Goal: Task Accomplishment & Management: Manage account settings

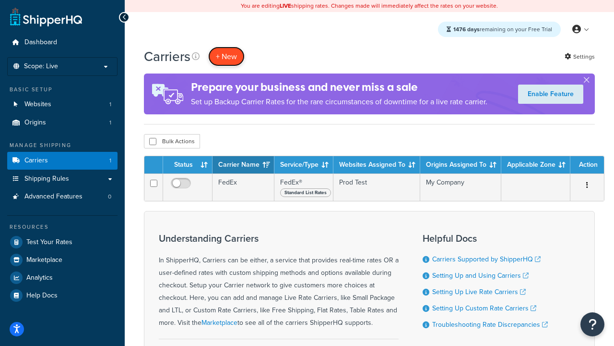
click at [227, 56] on button "+ New" at bounding box center [226, 57] width 36 height 20
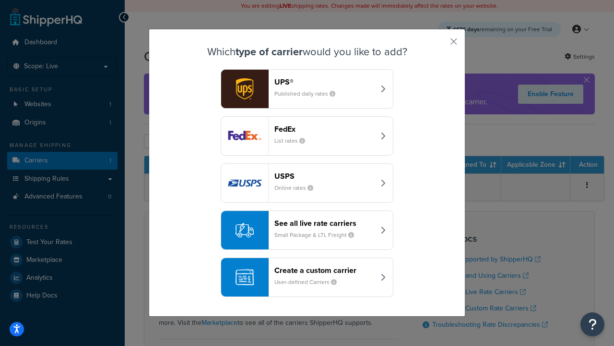
click at [307, 136] on div "FedEx List rates" at bounding box center [325, 135] width 100 height 23
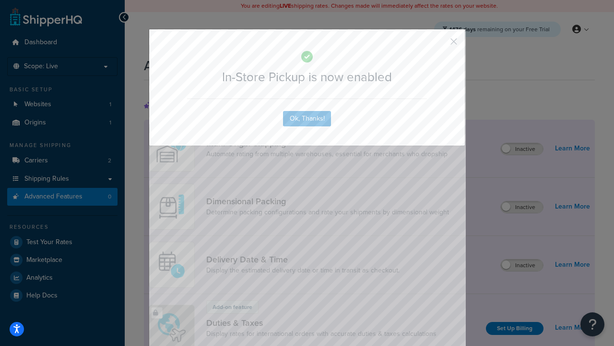
scroll to position [311, 0]
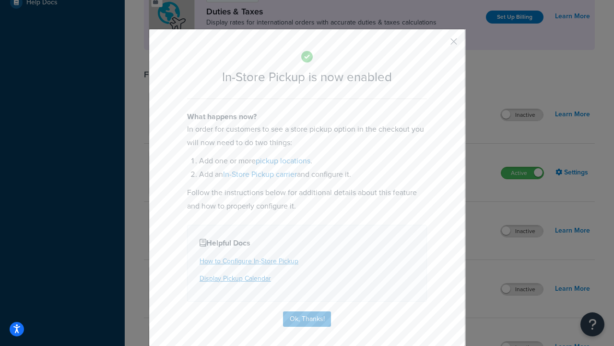
click at [440, 45] on button "button" at bounding box center [440, 45] width 2 height 2
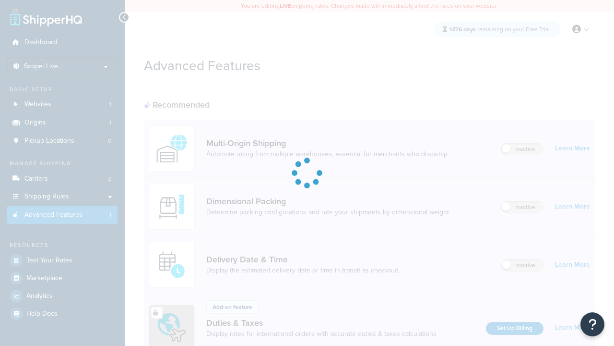
scroll to position [311, 0]
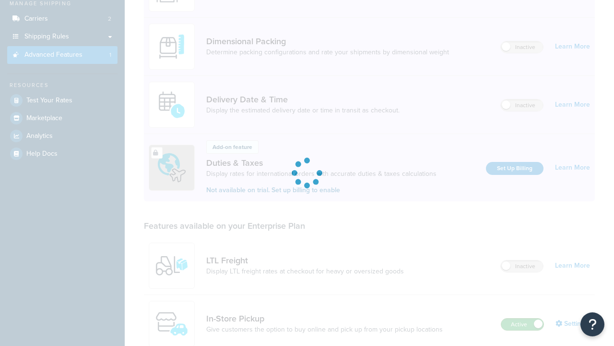
click at [523, 318] on label "Active" at bounding box center [523, 324] width 42 height 12
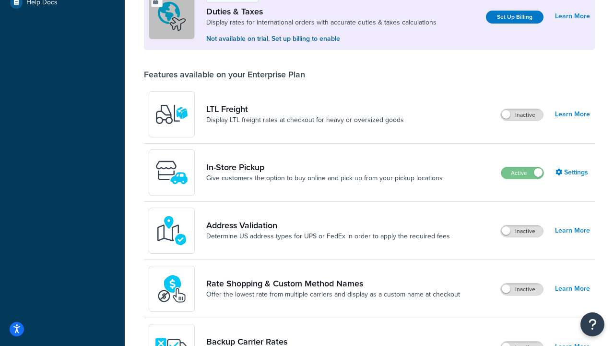
scroll to position [293, 0]
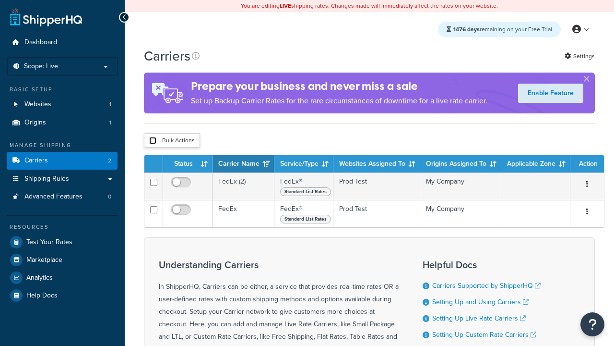
click at [153, 142] on input "checkbox" at bounding box center [152, 140] width 7 height 7
checkbox input "true"
click at [0, 0] on button "Delete" at bounding box center [0, 0] width 0 height 0
